Goal: Find specific fact: Find specific fact

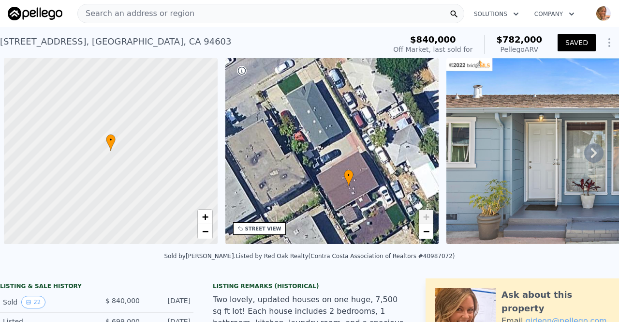
scroll to position [0, 4]
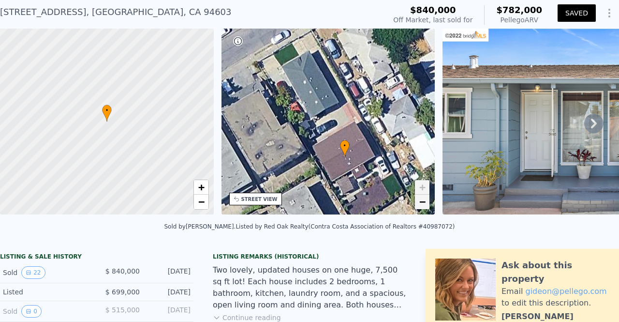
click at [428, 208] on link "−" at bounding box center [422, 202] width 15 height 15
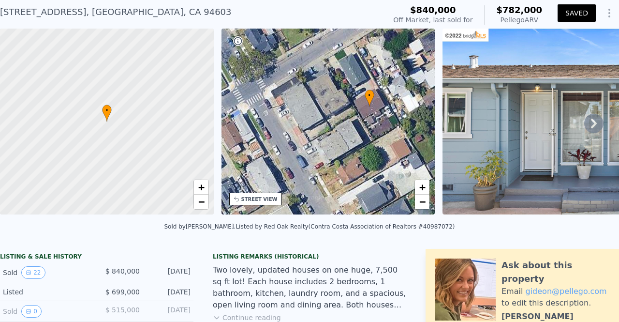
drag, startPoint x: 354, startPoint y: 116, endPoint x: 387, endPoint y: 83, distance: 46.9
click at [387, 83] on div "• + −" at bounding box center [329, 122] width 214 height 186
click at [424, 205] on span "−" at bounding box center [422, 201] width 6 height 12
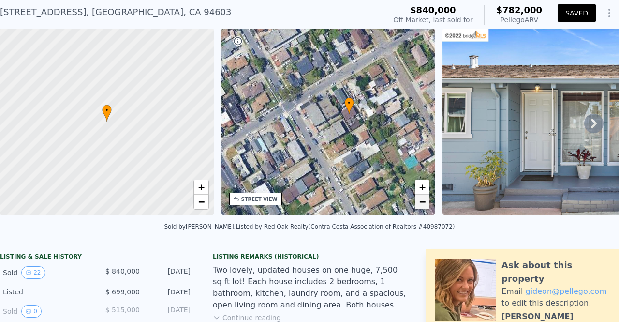
click at [424, 205] on span "−" at bounding box center [422, 201] width 6 height 12
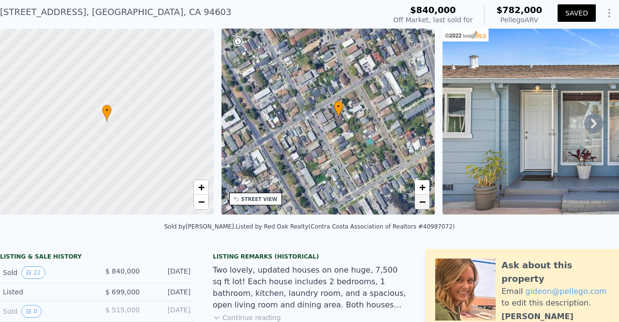
click at [424, 205] on span "−" at bounding box center [422, 201] width 6 height 12
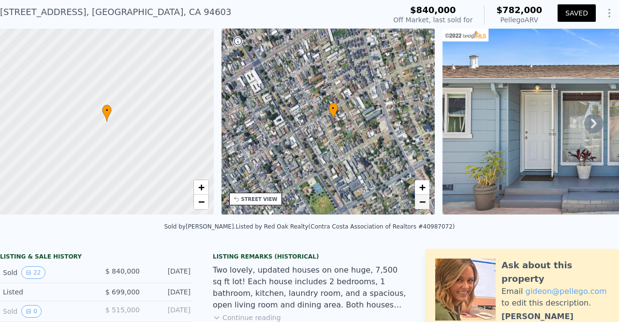
click at [424, 205] on span "−" at bounding box center [422, 201] width 6 height 12
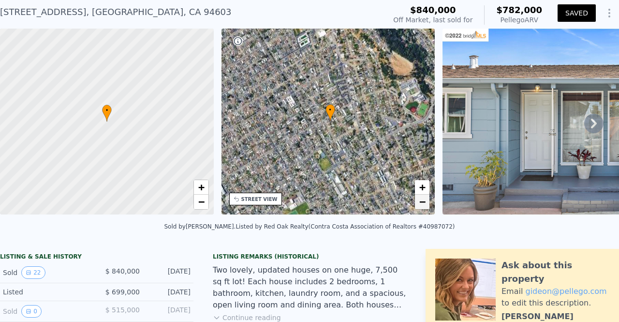
click at [424, 205] on span "−" at bounding box center [422, 201] width 6 height 12
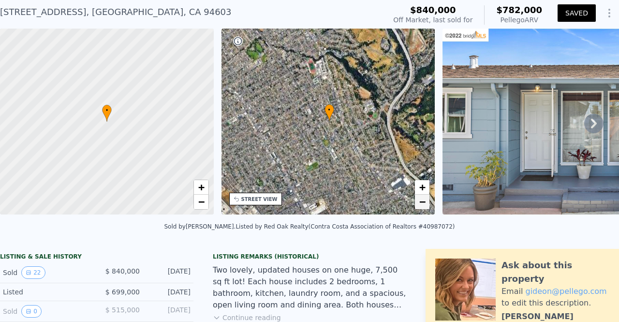
click at [424, 205] on span "−" at bounding box center [422, 201] width 6 height 12
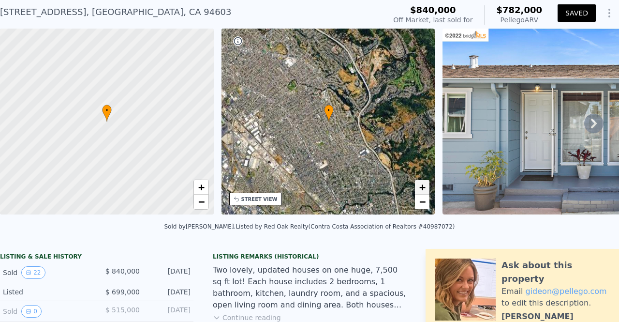
click at [420, 190] on span "+" at bounding box center [422, 187] width 6 height 12
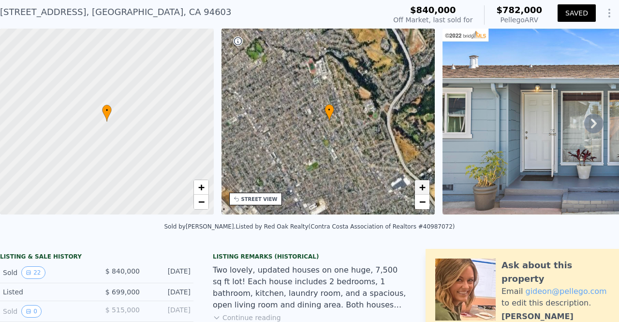
click at [420, 190] on span "+" at bounding box center [422, 187] width 6 height 12
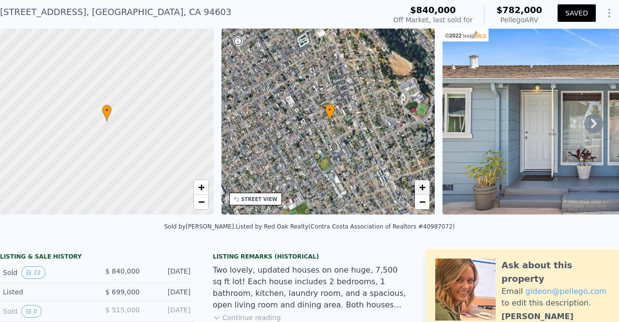
click at [420, 190] on span "+" at bounding box center [422, 187] width 6 height 12
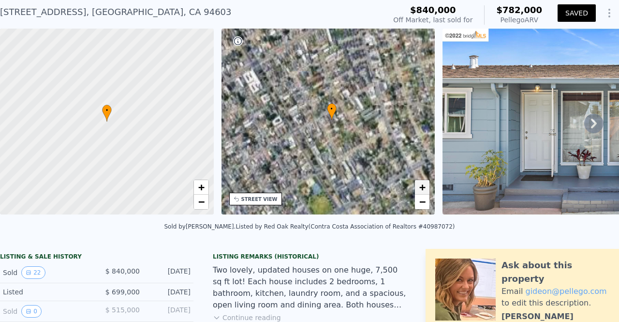
click at [420, 190] on span "+" at bounding box center [422, 187] width 6 height 12
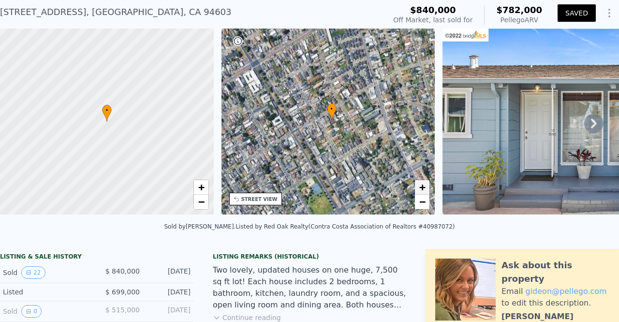
click at [420, 190] on span "+" at bounding box center [422, 187] width 6 height 12
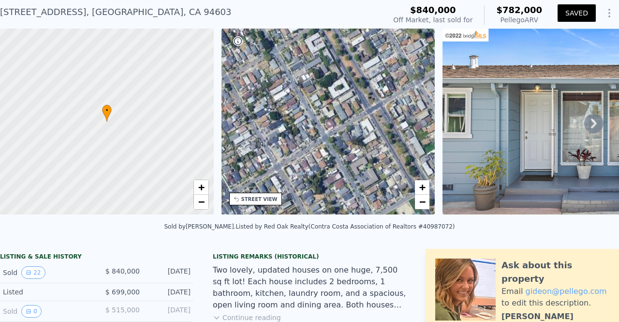
drag, startPoint x: 341, startPoint y: 161, endPoint x: 460, endPoint y: 129, distance: 123.2
click at [460, 129] on div "• + − • + − STREET VIEW Loading... SATELLITE VIEW" at bounding box center [309, 123] width 619 height 189
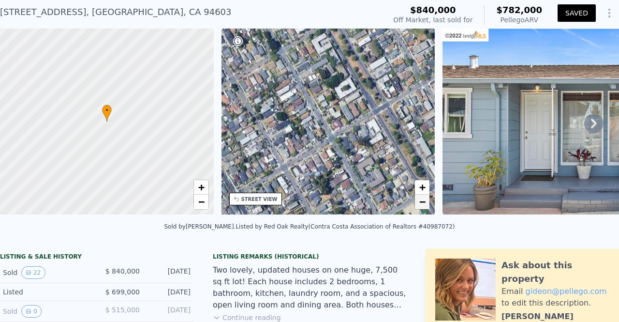
click at [421, 203] on span "−" at bounding box center [422, 201] width 6 height 12
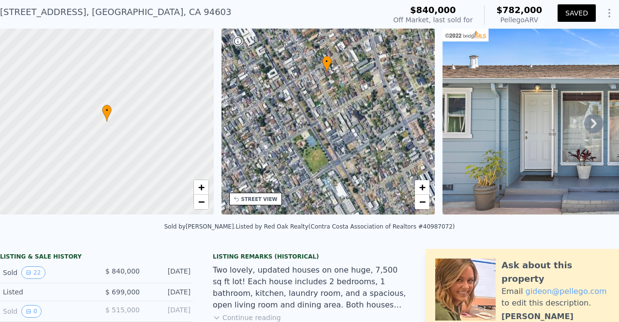
drag, startPoint x: 393, startPoint y: 185, endPoint x: 329, endPoint y: 156, distance: 70.4
click at [329, 156] on div "• + −" at bounding box center [329, 122] width 214 height 186
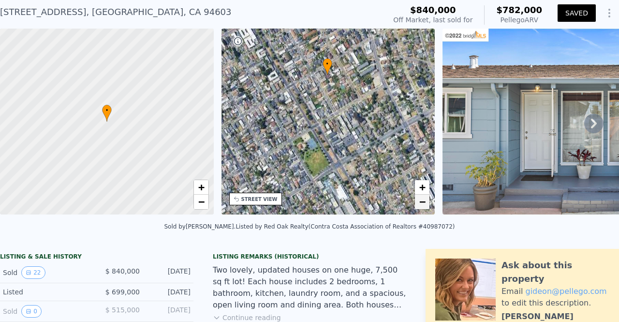
click at [425, 202] on span "−" at bounding box center [422, 201] width 6 height 12
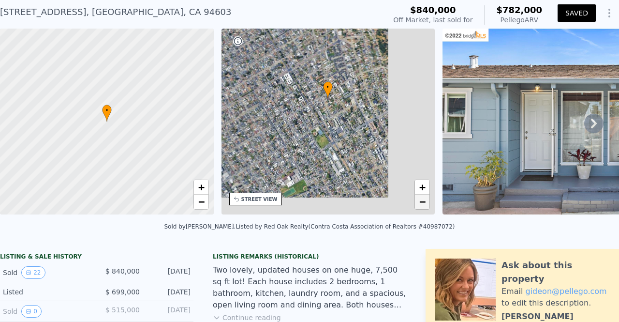
click at [425, 202] on span "−" at bounding box center [422, 201] width 6 height 12
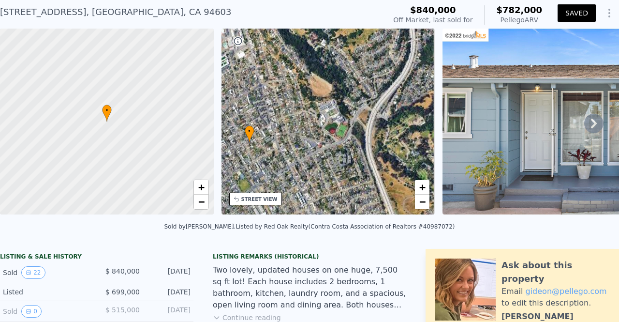
drag, startPoint x: 395, startPoint y: 99, endPoint x: 331, endPoint y: 137, distance: 74.6
click at [331, 137] on div "• + −" at bounding box center [329, 122] width 214 height 186
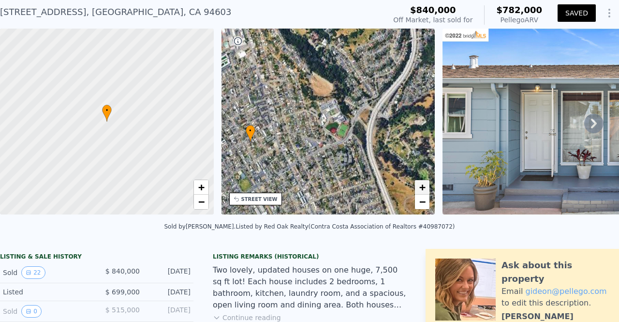
click at [422, 185] on span "+" at bounding box center [422, 187] width 6 height 12
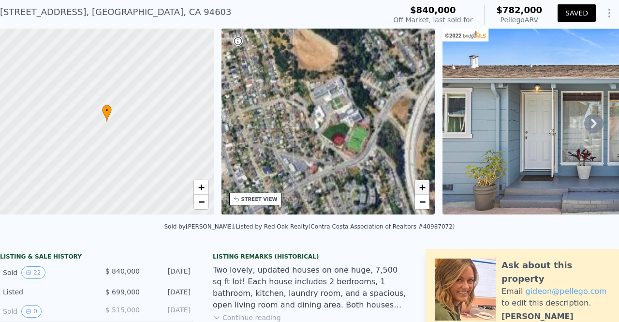
click at [422, 185] on span "+" at bounding box center [422, 187] width 6 height 12
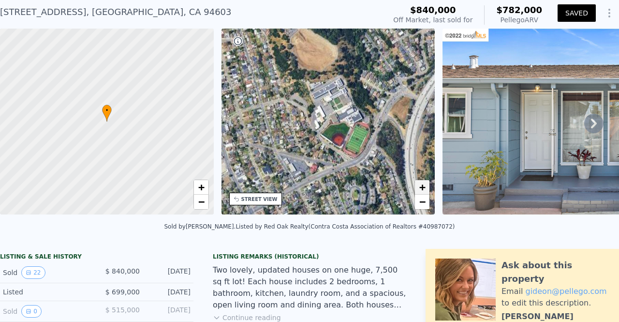
click at [422, 185] on span "+" at bounding box center [422, 187] width 6 height 12
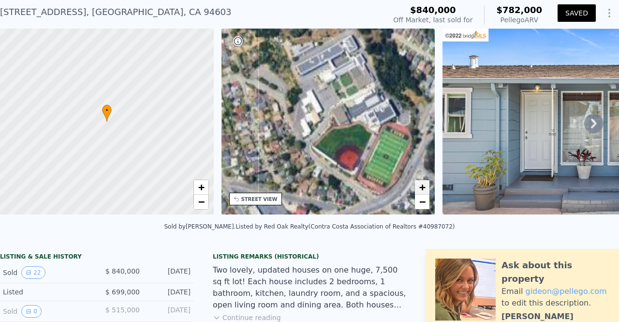
click at [422, 185] on span "+" at bounding box center [422, 187] width 6 height 12
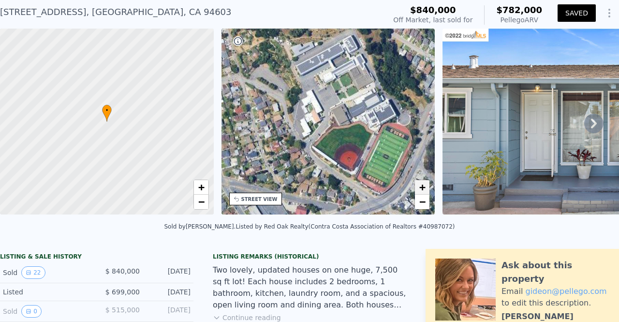
click at [422, 185] on span "+" at bounding box center [422, 187] width 6 height 12
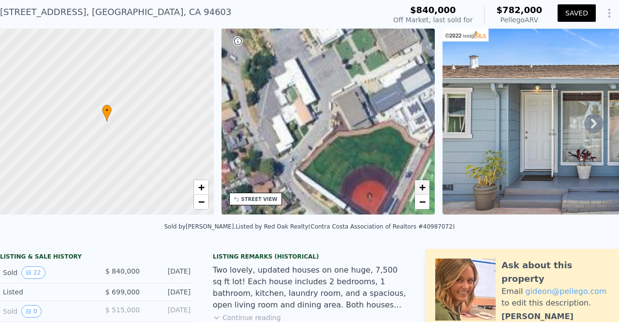
click at [422, 185] on span "+" at bounding box center [422, 187] width 6 height 12
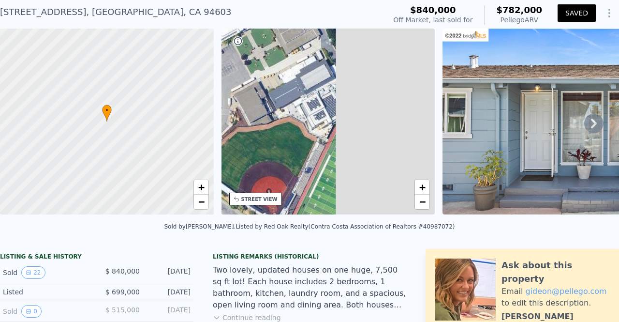
drag, startPoint x: 413, startPoint y: 144, endPoint x: 300, endPoint y: 147, distance: 112.8
click at [300, 147] on div "• + −" at bounding box center [329, 122] width 214 height 186
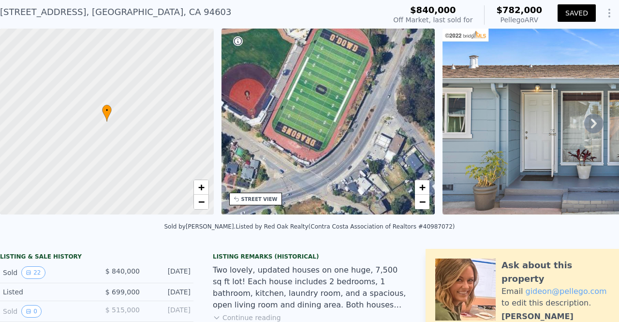
drag, startPoint x: 339, startPoint y: 182, endPoint x: 329, endPoint y: 78, distance: 104.5
click at [329, 78] on div "• + −" at bounding box center [329, 122] width 214 height 186
click at [422, 206] on span "−" at bounding box center [422, 201] width 6 height 12
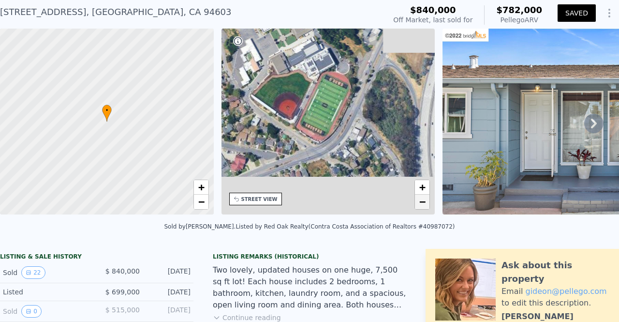
click at [422, 206] on span "−" at bounding box center [422, 201] width 6 height 12
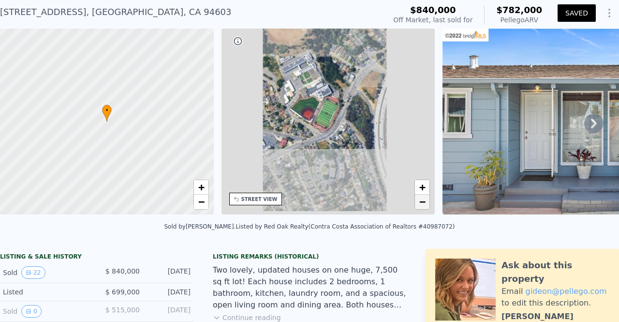
click at [422, 206] on span "−" at bounding box center [422, 201] width 6 height 12
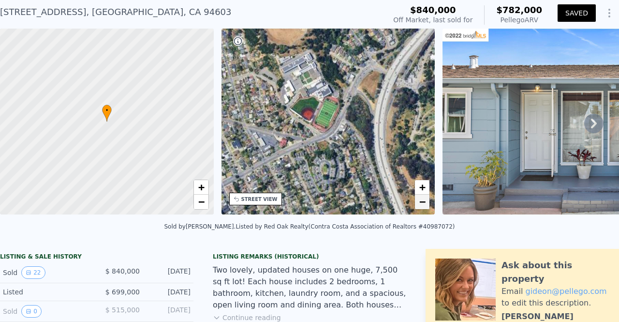
click at [422, 206] on span "−" at bounding box center [422, 201] width 6 height 12
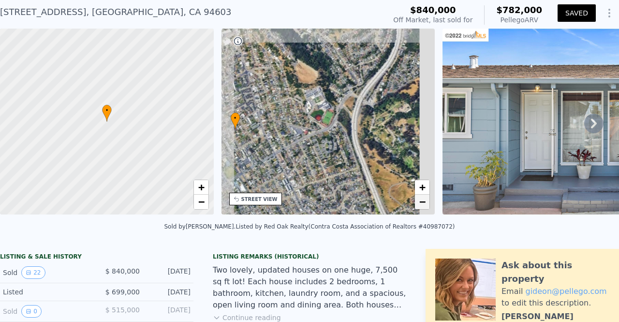
click at [422, 206] on span "−" at bounding box center [422, 201] width 6 height 12
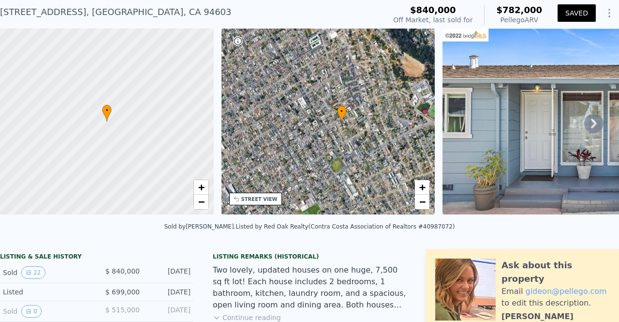
drag, startPoint x: 284, startPoint y: 154, endPoint x: 389, endPoint y: 147, distance: 106.2
click at [389, 147] on div "• + −" at bounding box center [329, 122] width 214 height 186
click at [424, 203] on span "−" at bounding box center [422, 201] width 6 height 12
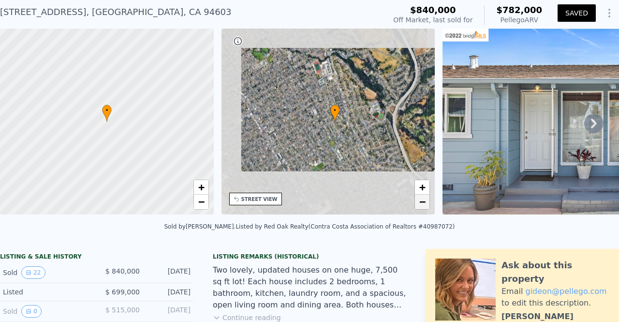
click at [424, 203] on span "−" at bounding box center [422, 201] width 6 height 12
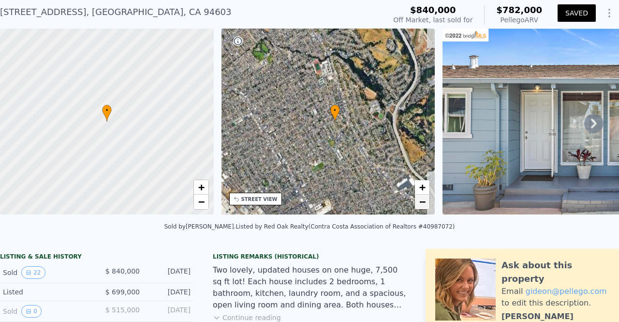
click at [424, 203] on span "−" at bounding box center [422, 201] width 6 height 12
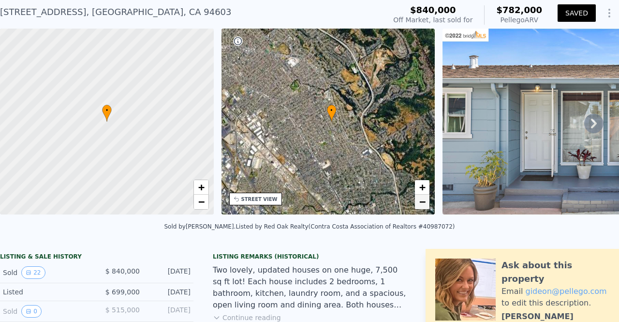
click at [424, 203] on span "−" at bounding box center [422, 201] width 6 height 12
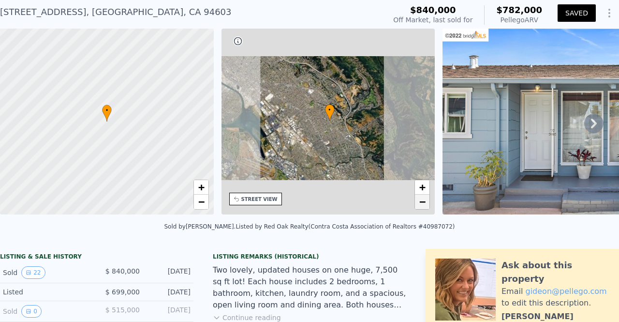
click at [424, 203] on span "−" at bounding box center [422, 201] width 6 height 12
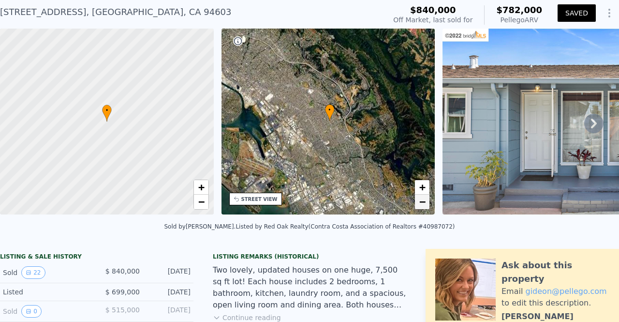
click at [424, 203] on span "−" at bounding box center [422, 201] width 6 height 12
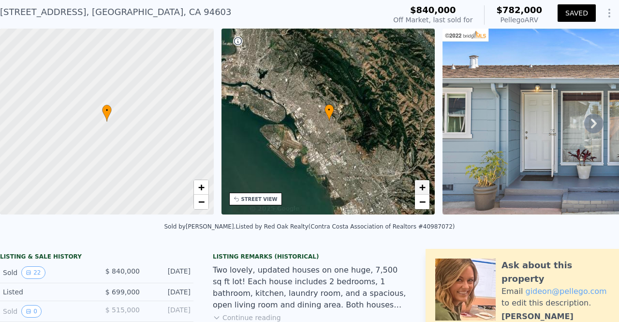
click at [422, 189] on span "+" at bounding box center [422, 187] width 6 height 12
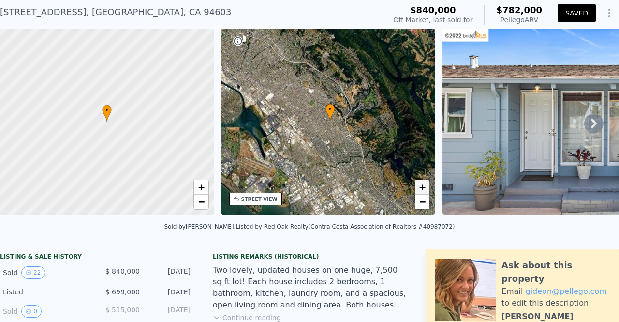
click at [422, 189] on span "+" at bounding box center [422, 187] width 6 height 12
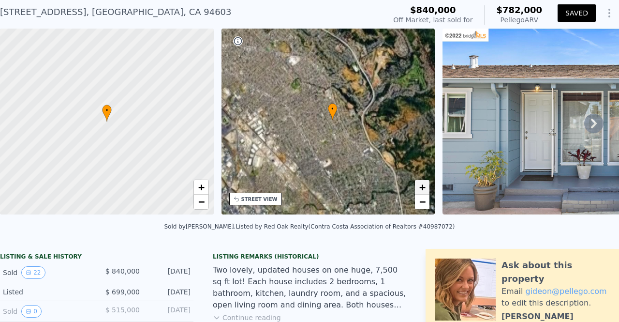
click at [422, 189] on span "+" at bounding box center [422, 187] width 6 height 12
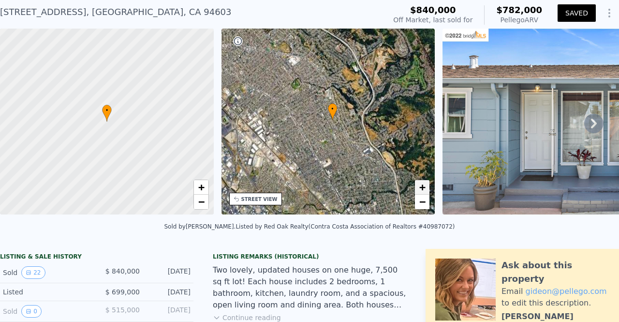
click at [422, 189] on span "+" at bounding box center [422, 187] width 6 height 12
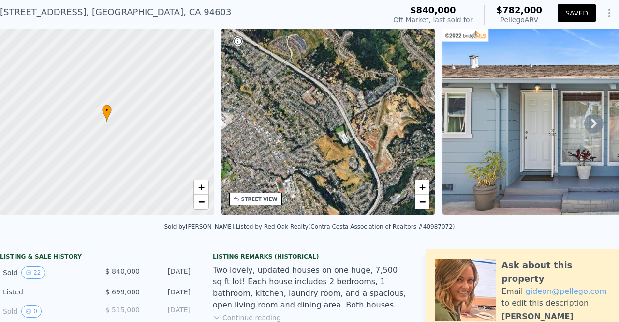
drag, startPoint x: 404, startPoint y: 112, endPoint x: 365, endPoint y: 233, distance: 127.8
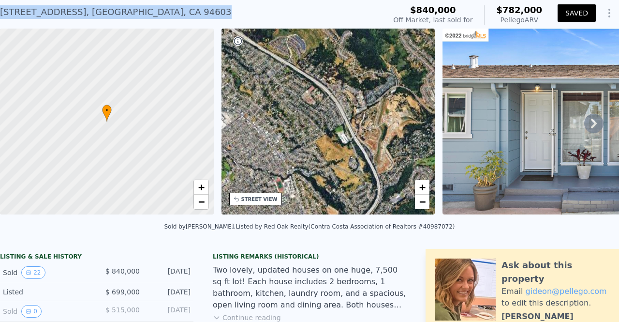
drag, startPoint x: 136, startPoint y: 11, endPoint x: 1, endPoint y: 16, distance: 134.6
click at [1, 16] on div "[STREET_ADDRESS] Sold [DATE] for $840k (~ARV $782k )" at bounding box center [191, 14] width 382 height 27
copy div "[STREET_ADDRESS]"
